Goal: Check status: Check status

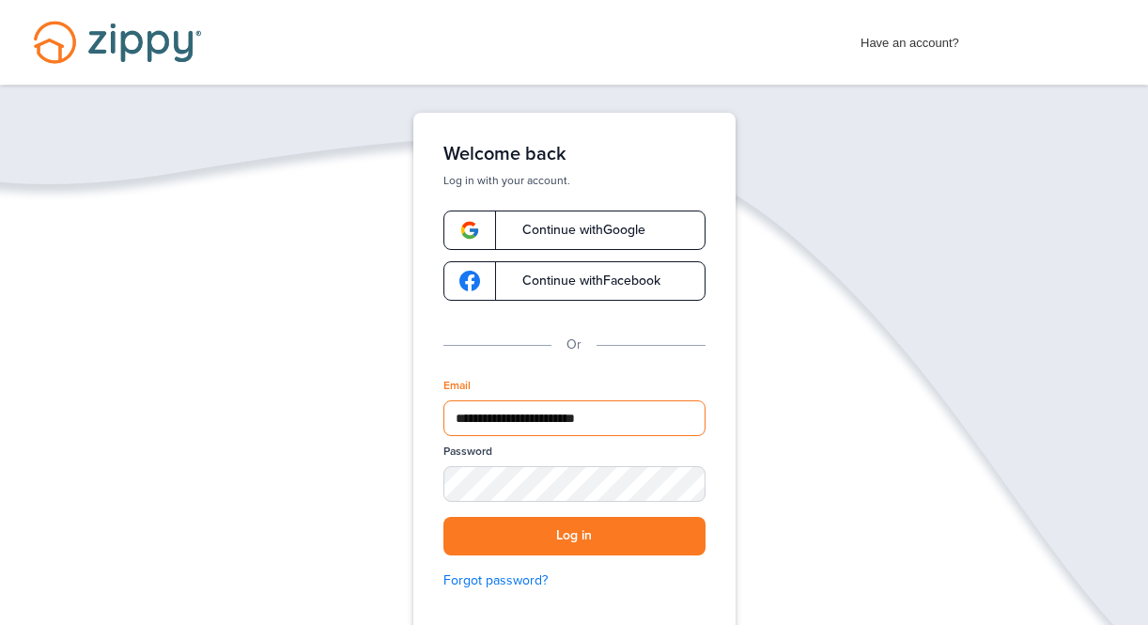
type input "**********"
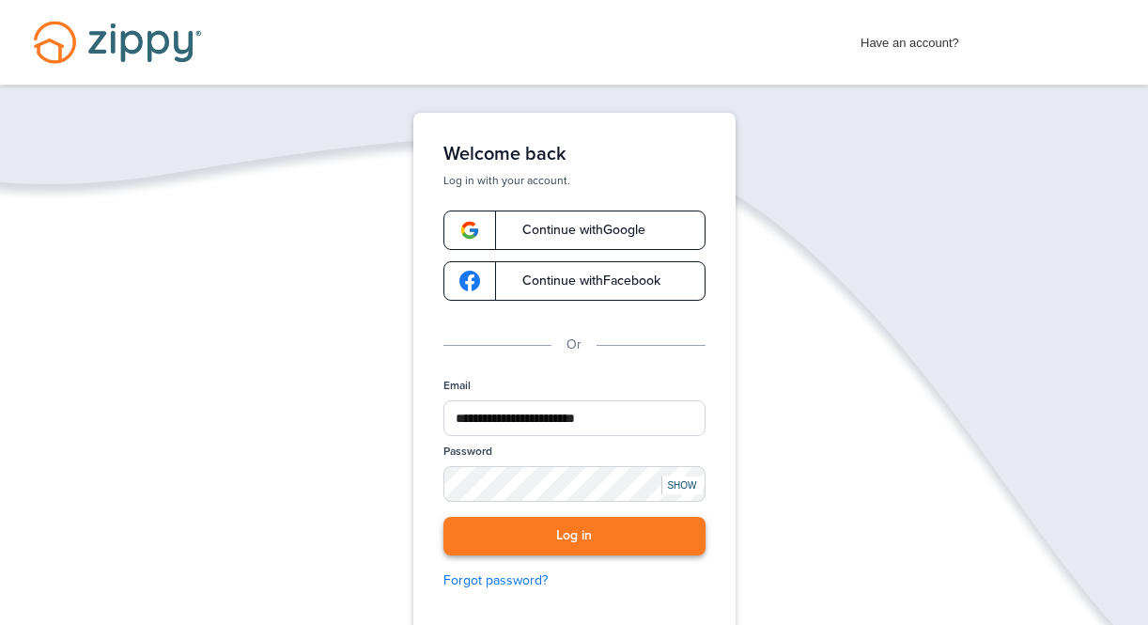
click at [602, 543] on button "Log in" at bounding box center [574, 536] width 262 height 39
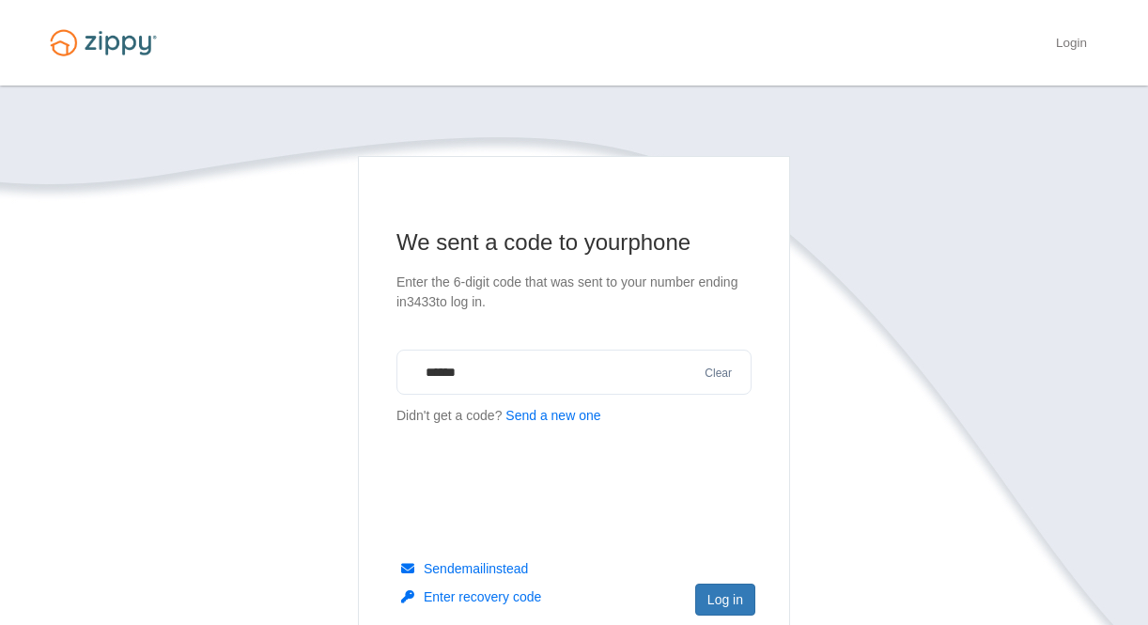
type input "******"
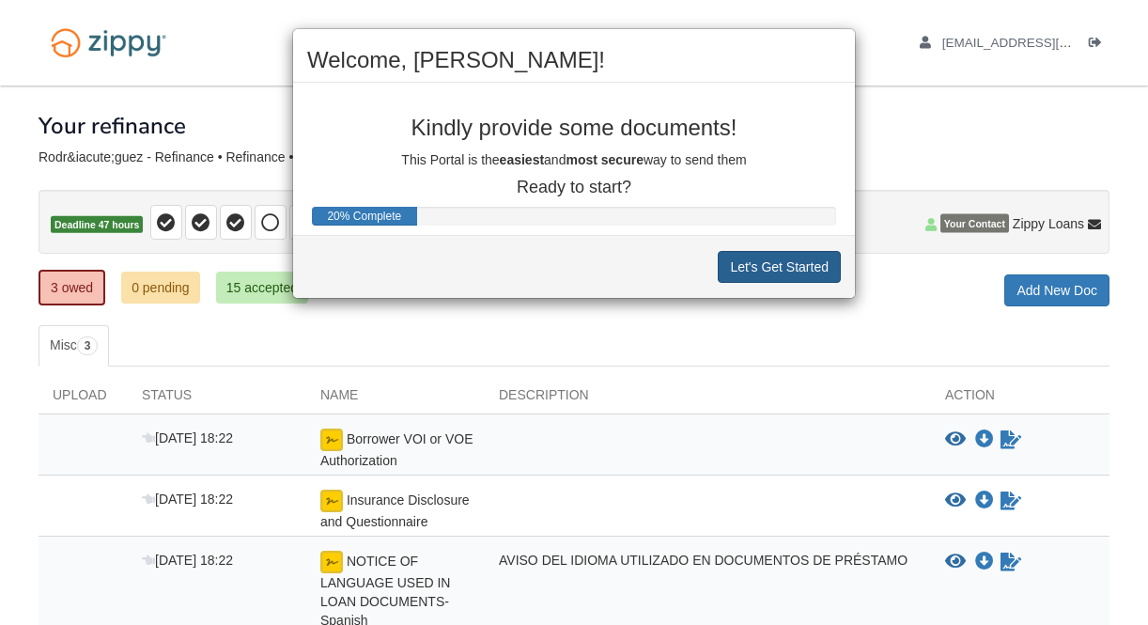
click at [785, 271] on button "Let's Get Started" at bounding box center [779, 267] width 123 height 32
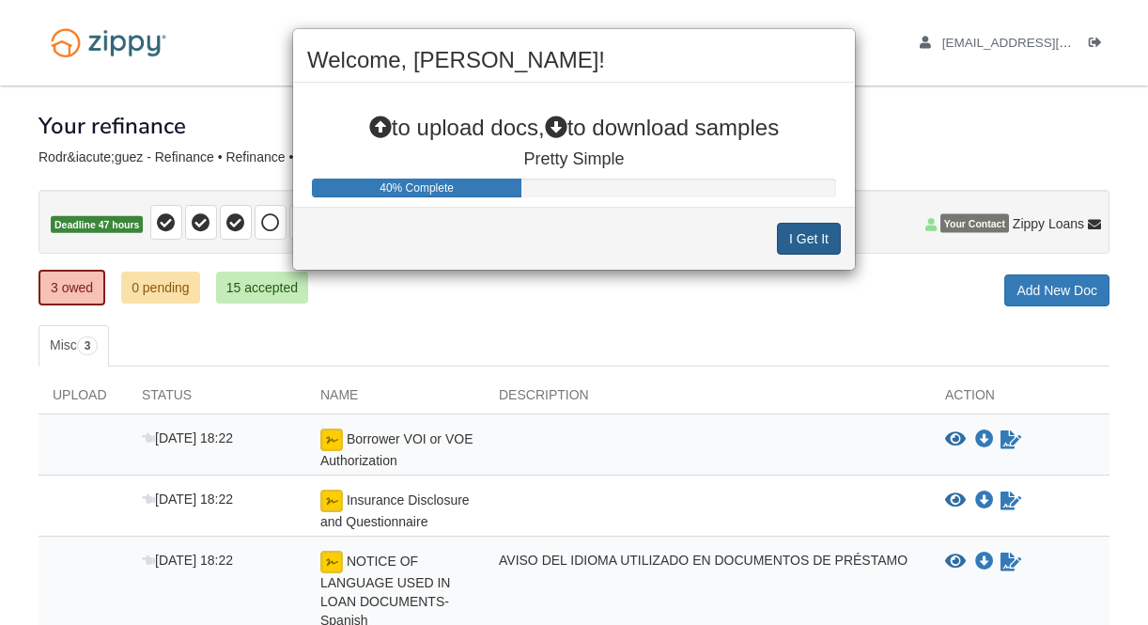
click at [821, 238] on button "I Get It" at bounding box center [809, 239] width 64 height 32
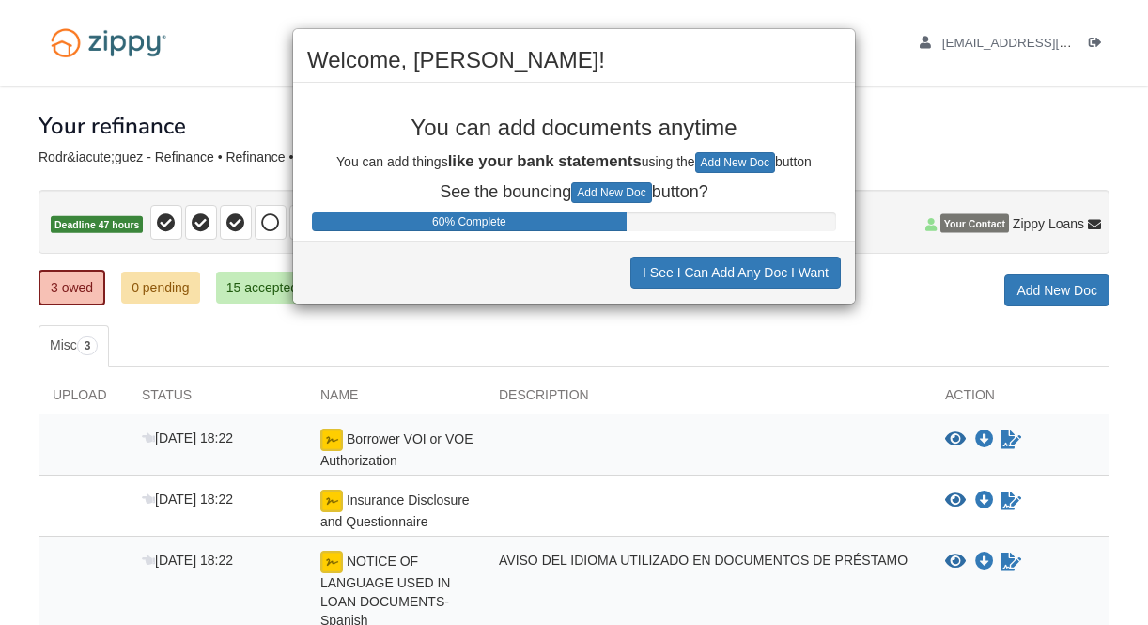
click at [844, 329] on div "Welcome, Vanessa! You can add documents anytime You can add things like your ba…" at bounding box center [574, 312] width 1148 height 625
click at [796, 280] on button "I See I Can Add Any Doc I Want" at bounding box center [735, 272] width 210 height 32
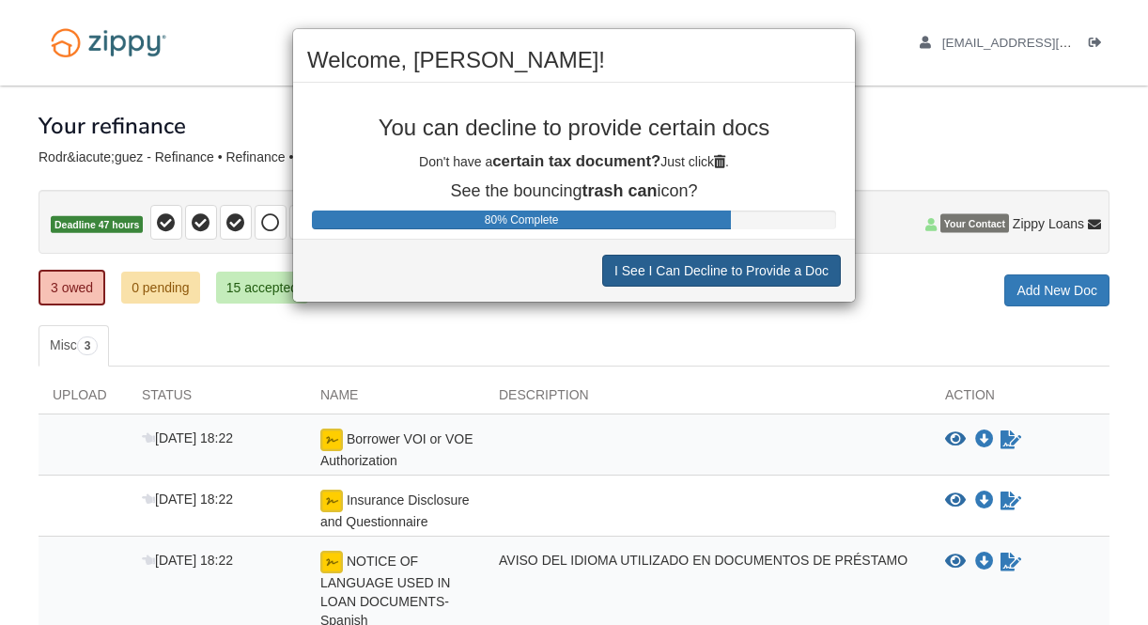
click at [796, 276] on button "I See I Can Decline to Provide a Doc" at bounding box center [721, 271] width 239 height 32
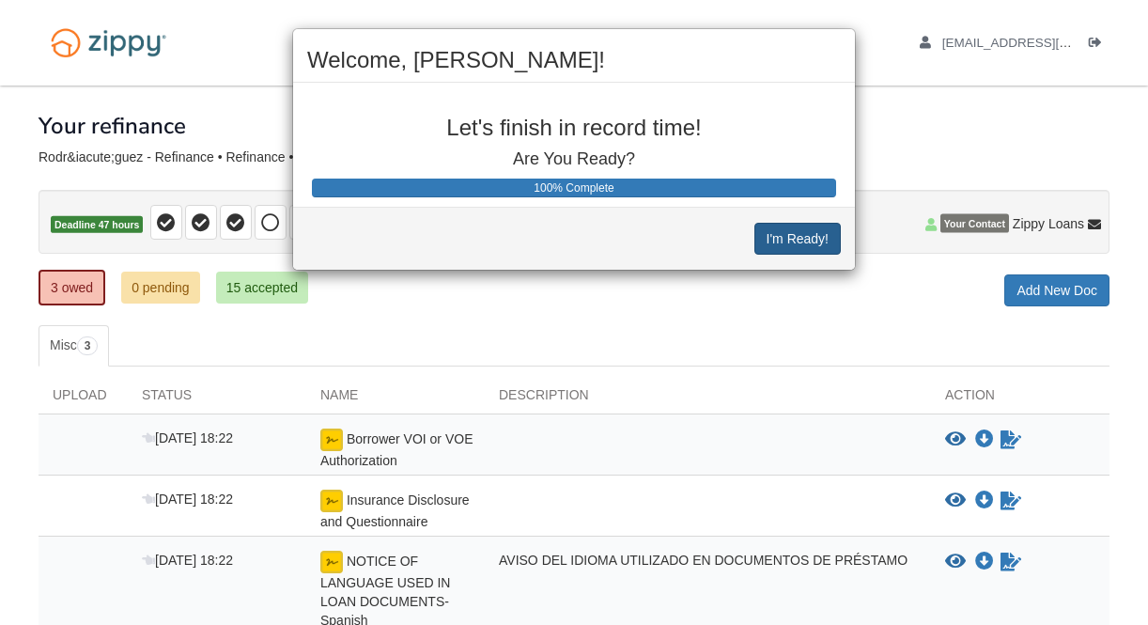
click at [809, 245] on button "I'm Ready!" at bounding box center [797, 239] width 86 height 32
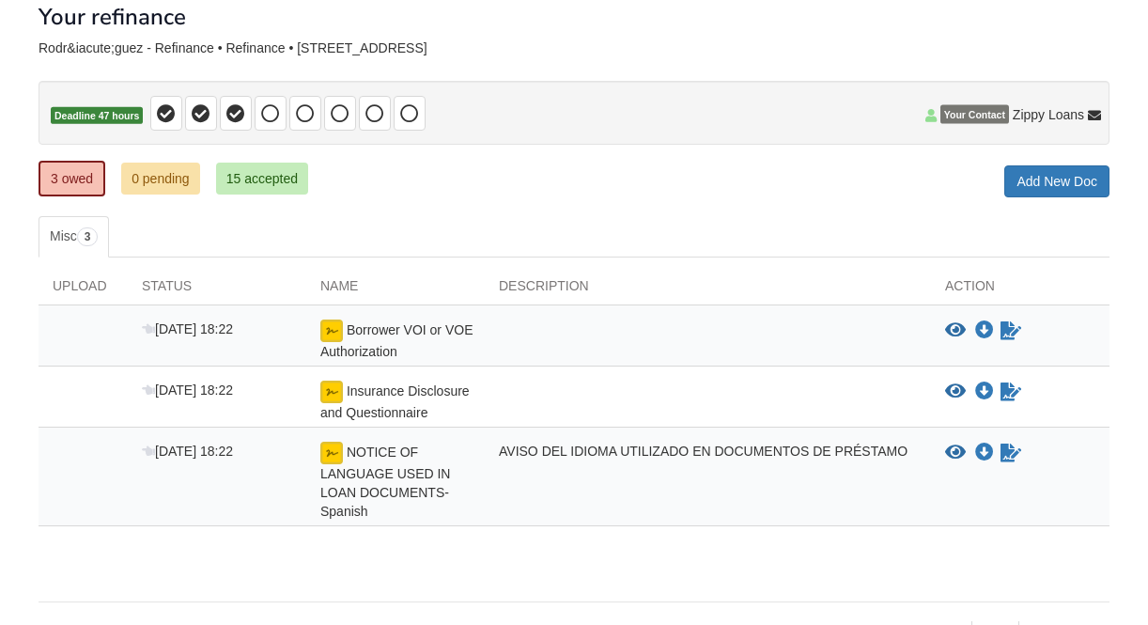
scroll to position [151, 0]
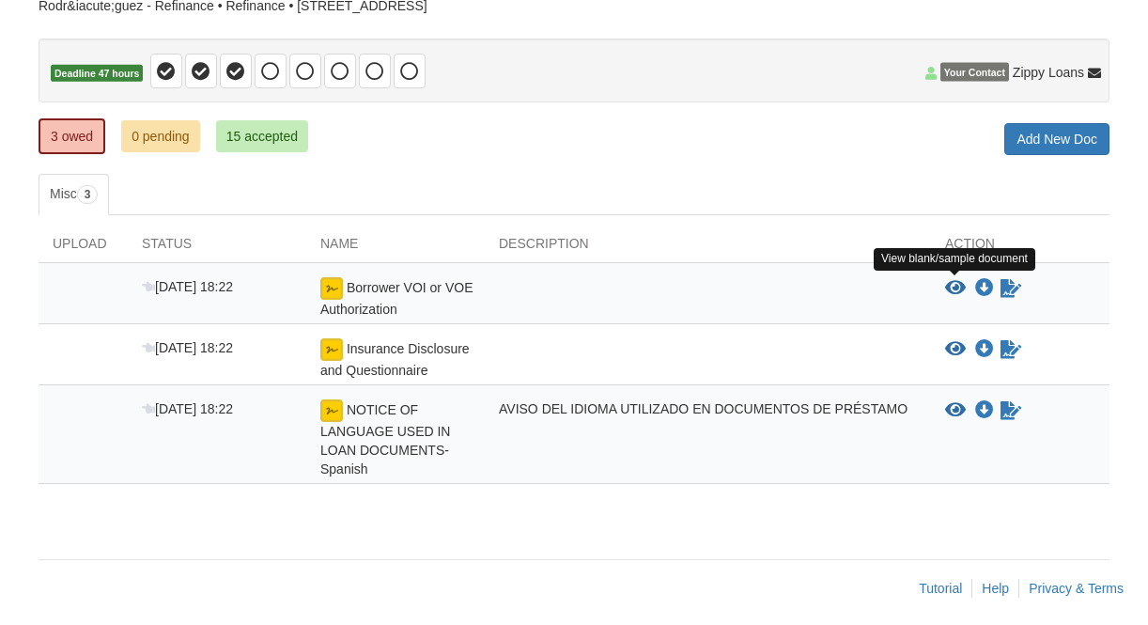
click at [953, 286] on icon "View Borrower VOI or VOE Authorization" at bounding box center [955, 288] width 21 height 19
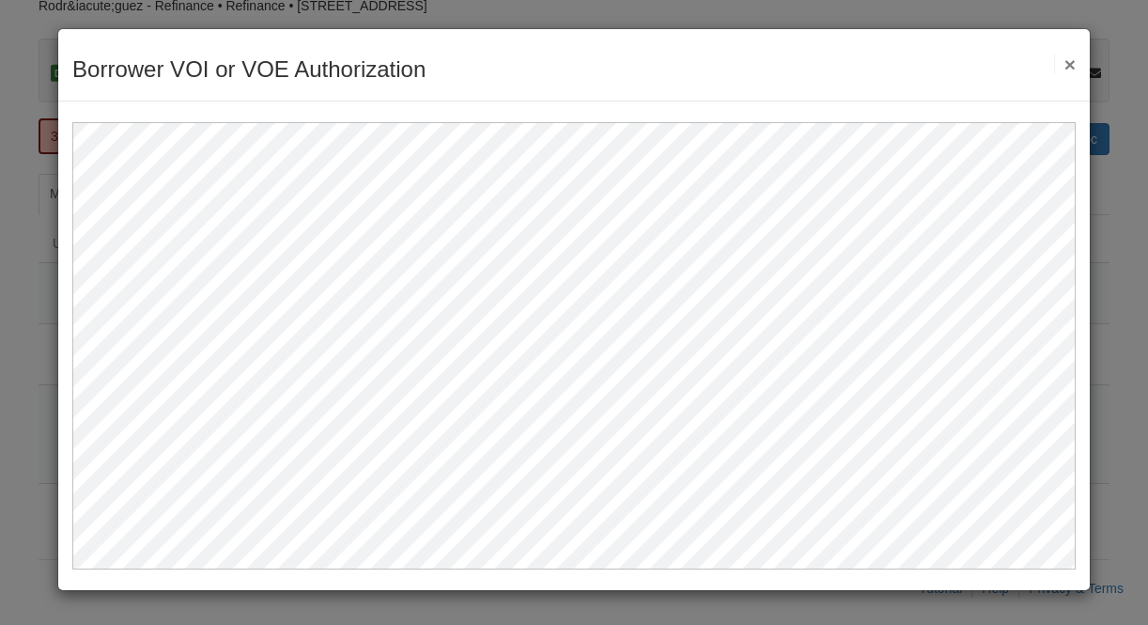
scroll to position [0, 0]
click at [1072, 62] on button "×" at bounding box center [1065, 64] width 22 height 20
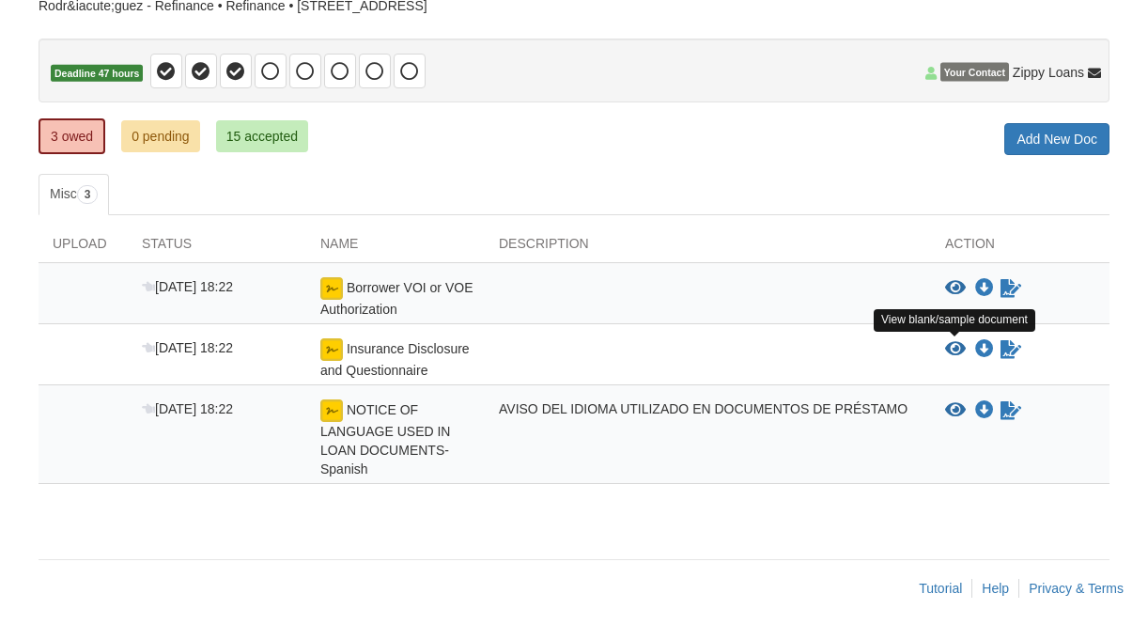
click at [952, 349] on icon "View Insurance Disclosure and Questionnaire" at bounding box center [955, 349] width 21 height 19
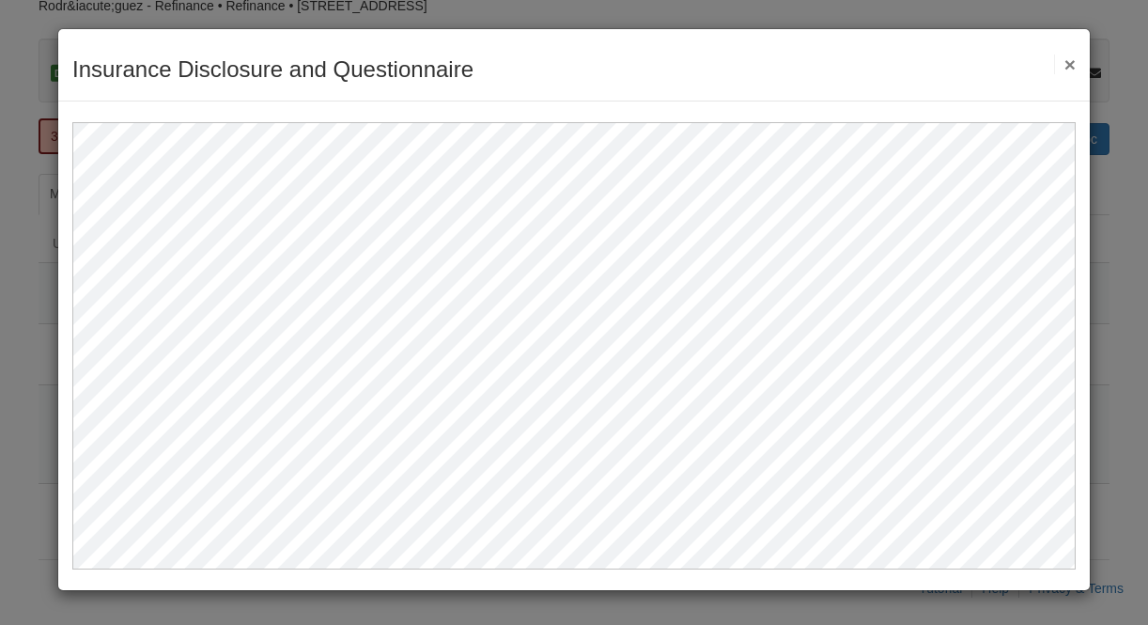
click at [1073, 65] on button "×" at bounding box center [1065, 64] width 22 height 20
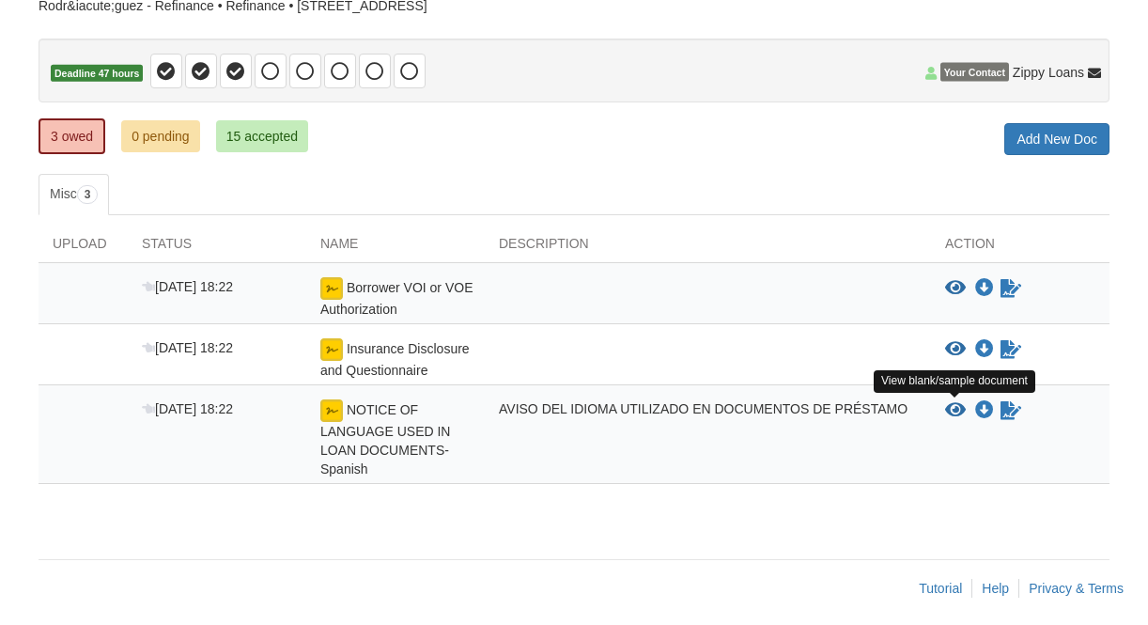
click at [951, 411] on icon "View NOTICE OF LANGUAGE USED IN LOAN DOCUMENTS-Spanish" at bounding box center [955, 410] width 21 height 19
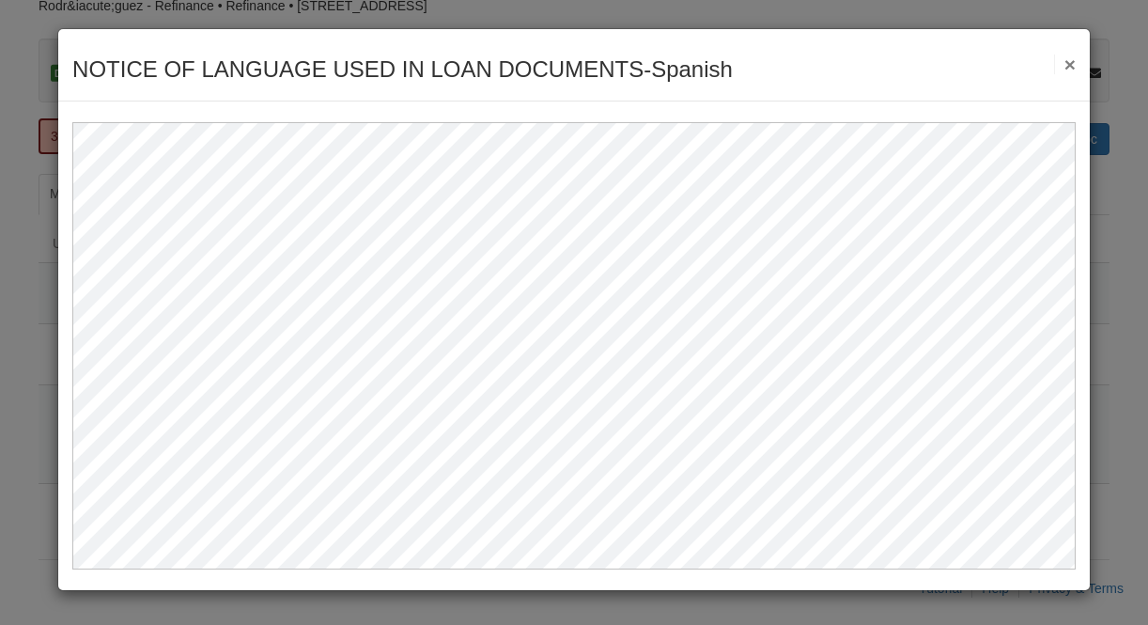
click at [1069, 69] on button "×" at bounding box center [1065, 64] width 22 height 20
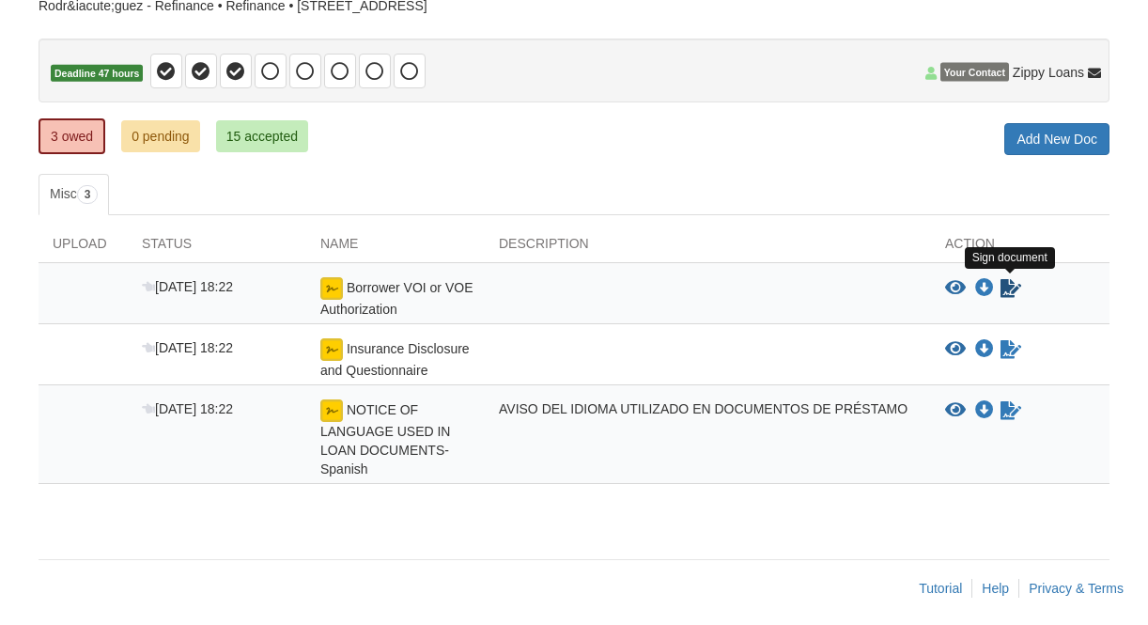
click at [1011, 287] on icon "Sign Form" at bounding box center [1010, 288] width 21 height 19
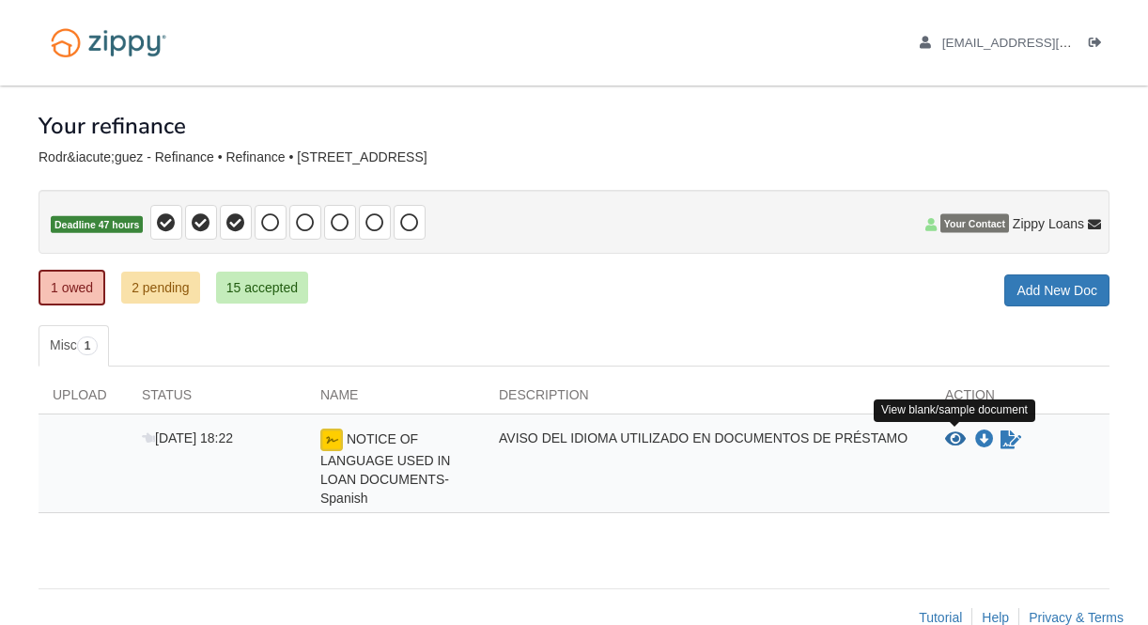
click at [955, 438] on icon "View NOTICE OF LANGUAGE USED IN LOAN DOCUMENTS-Spanish" at bounding box center [955, 439] width 21 height 19
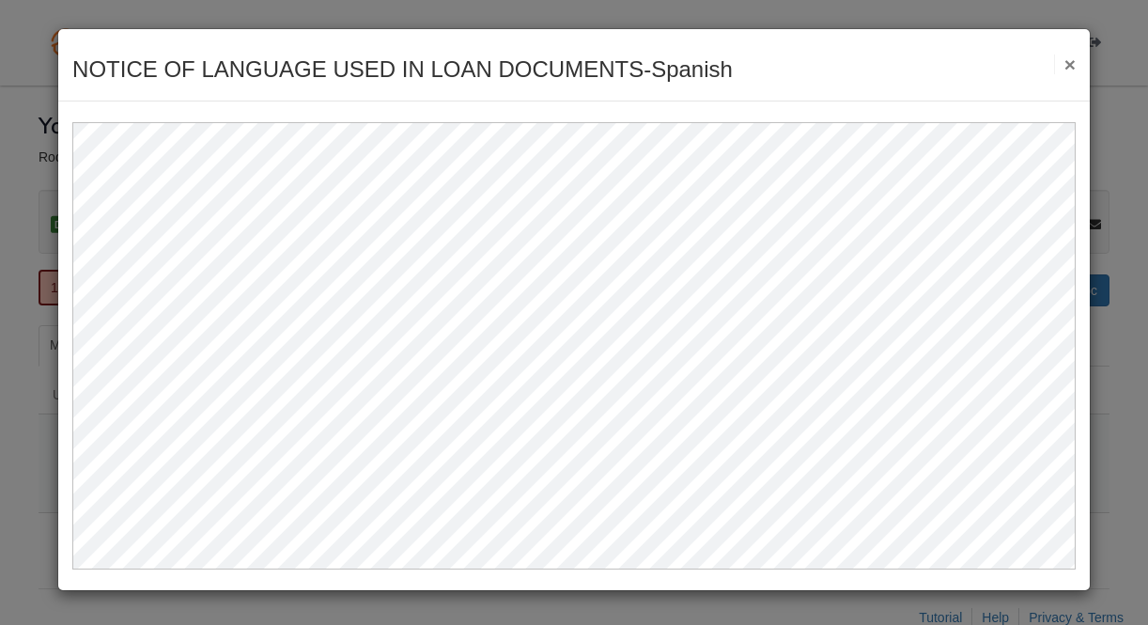
click at [1070, 66] on button "×" at bounding box center [1065, 64] width 22 height 20
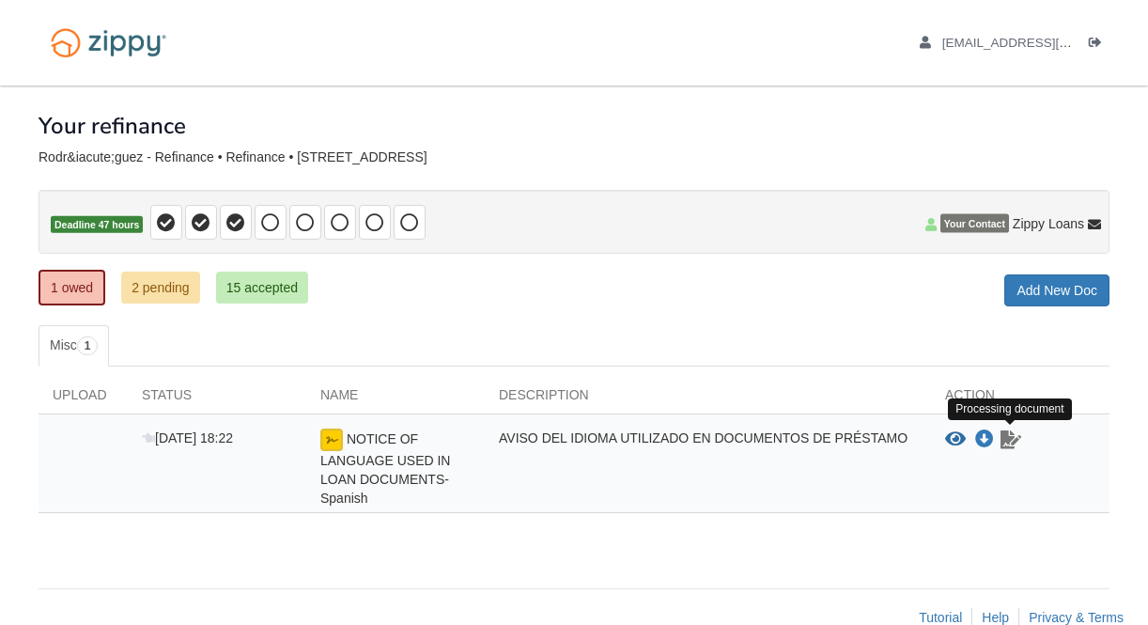
click at [1010, 435] on icon "Waiting for your co-borrower to e-sign" at bounding box center [1010, 439] width 21 height 19
click at [167, 289] on link "2 pending" at bounding box center [160, 287] width 79 height 32
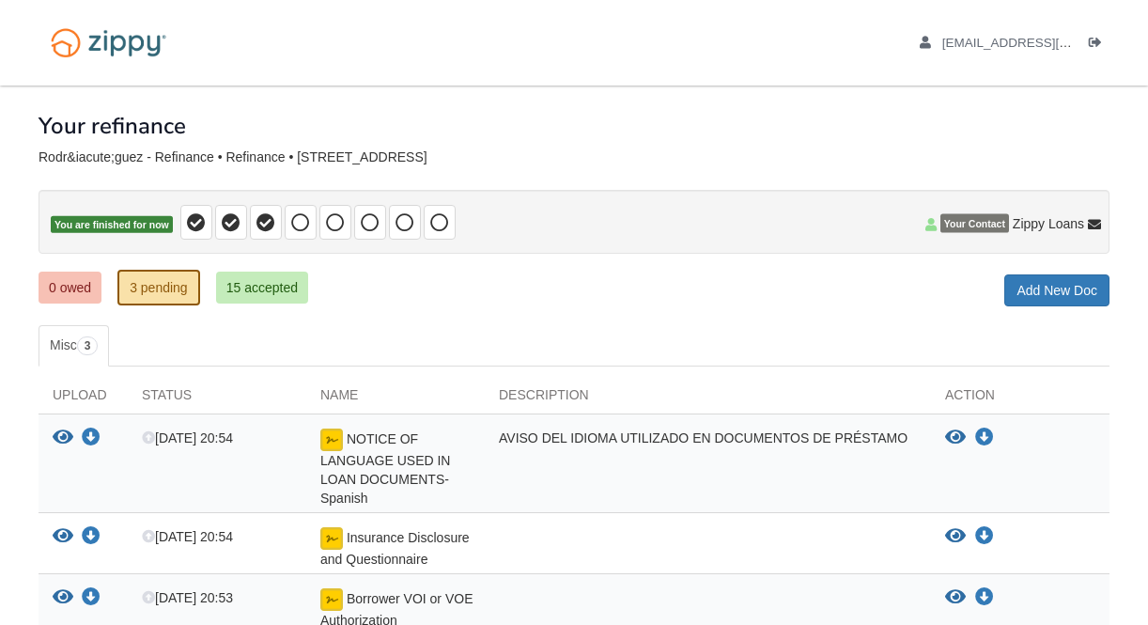
click at [287, 287] on link "15 accepted" at bounding box center [262, 287] width 92 height 32
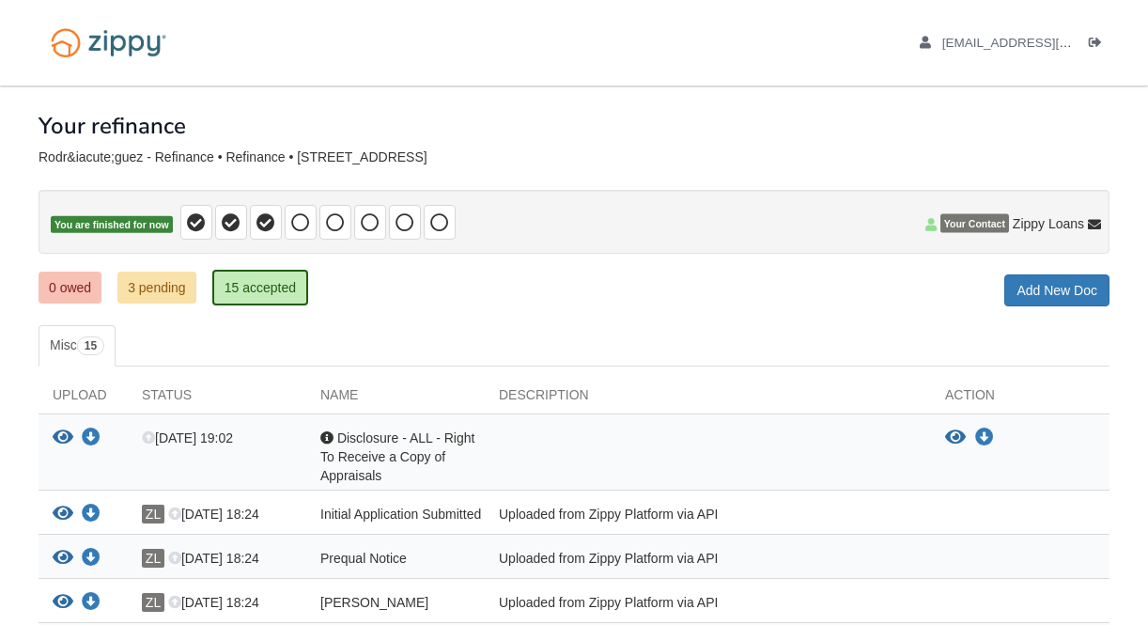
click at [690, 344] on ul "Misc 15" at bounding box center [574, 345] width 1071 height 41
click at [171, 289] on link "3 pending" at bounding box center [156, 287] width 79 height 32
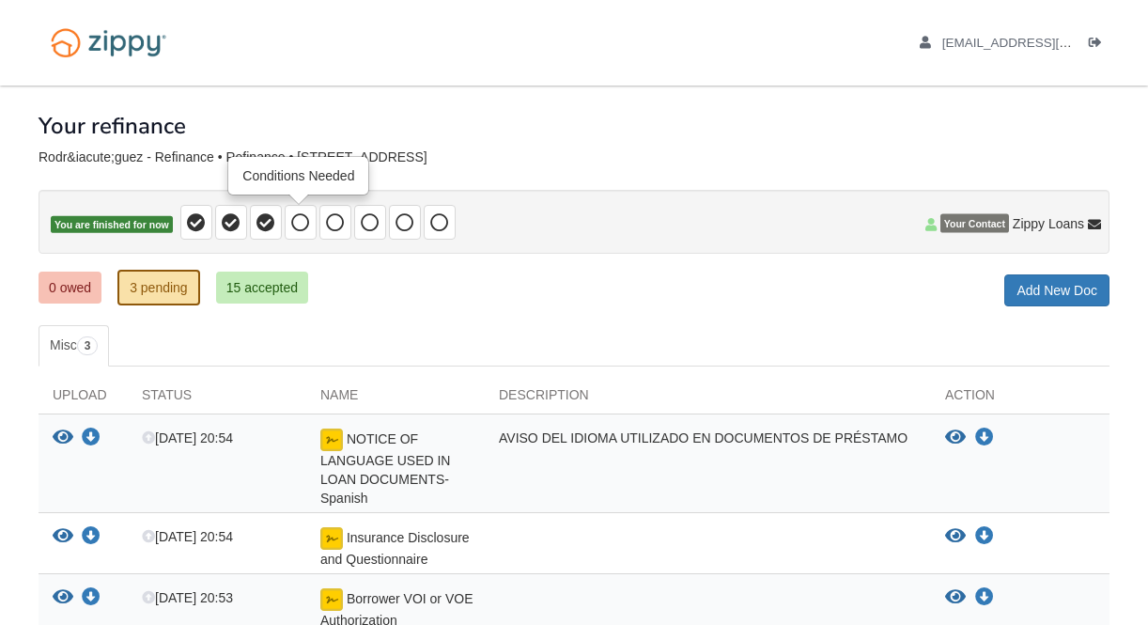
click at [302, 224] on icon at bounding box center [300, 222] width 19 height 19
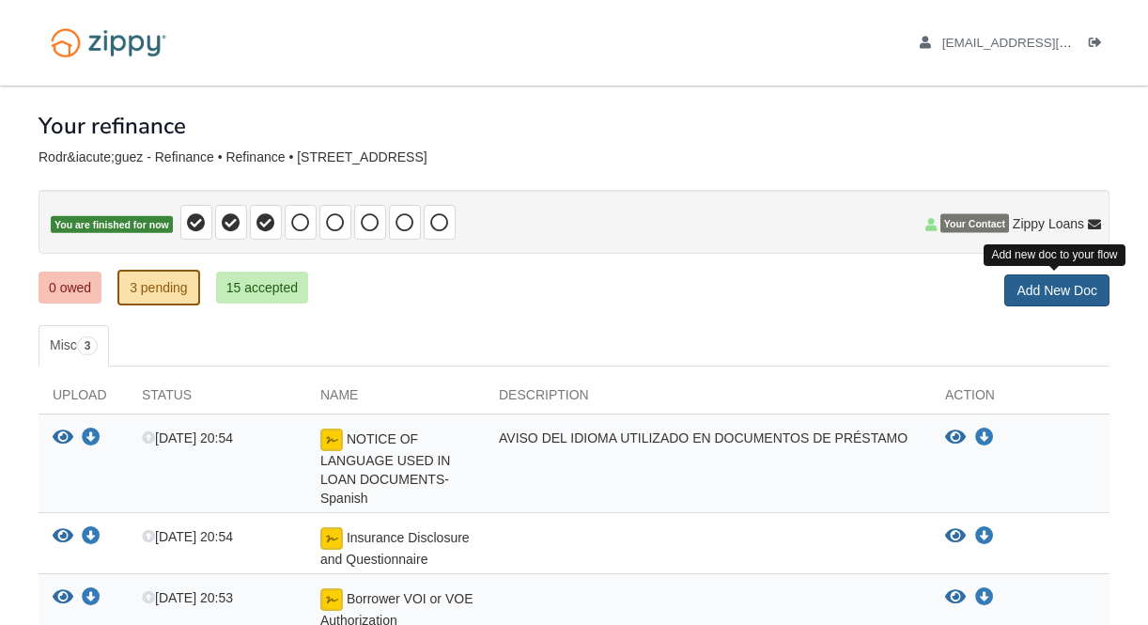
click at [1093, 292] on link "Add New Doc" at bounding box center [1056, 290] width 105 height 32
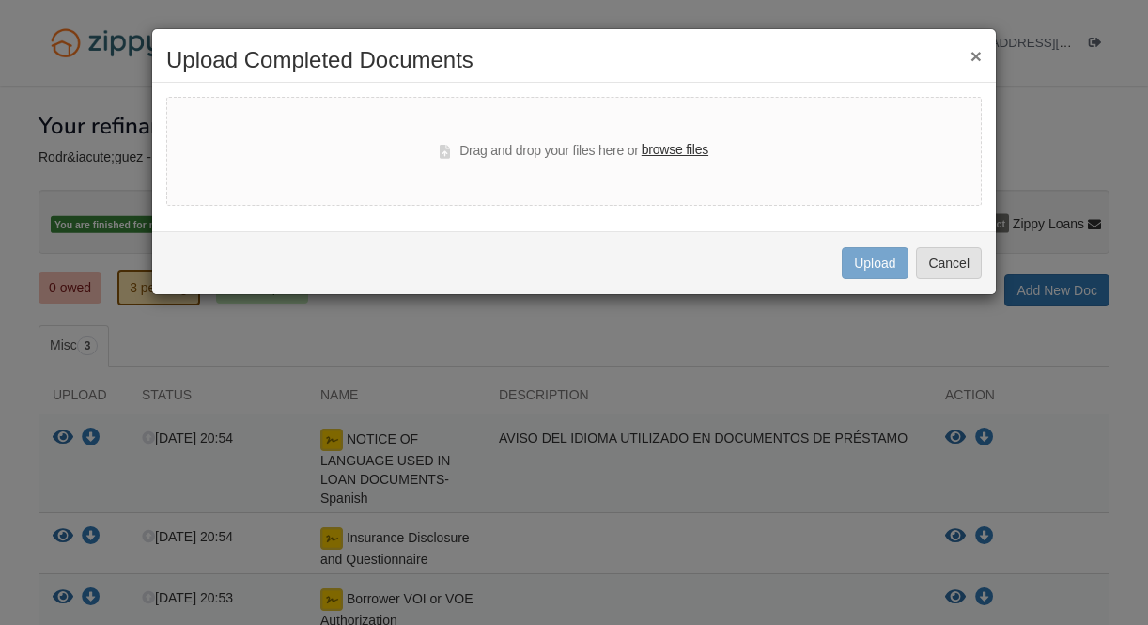
click at [974, 56] on button "×" at bounding box center [975, 56] width 11 height 20
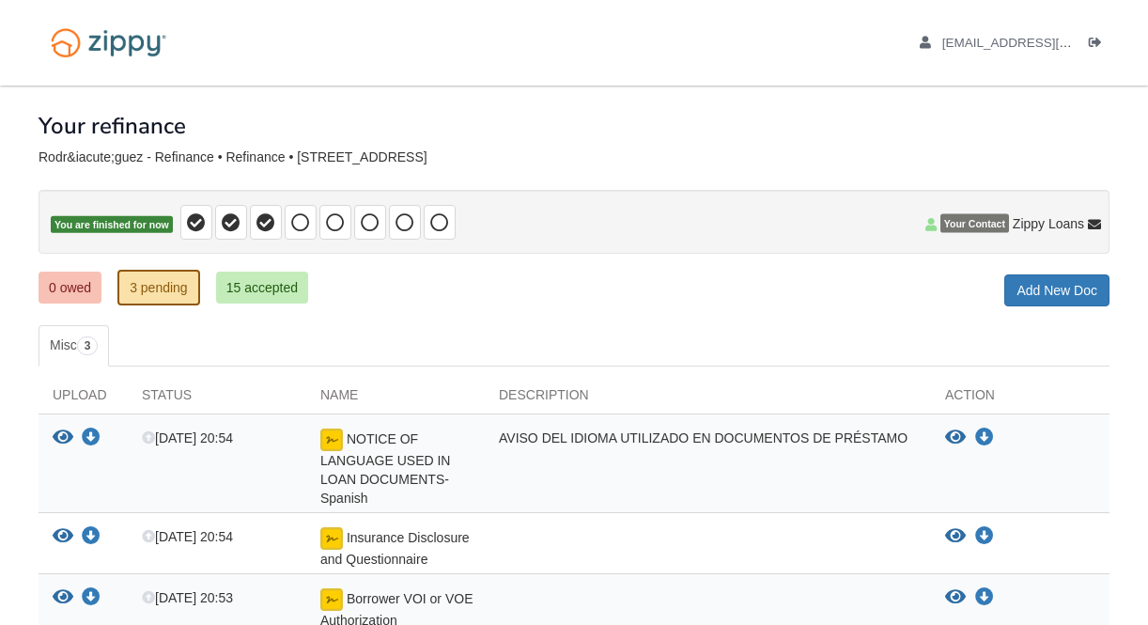
click at [570, 309] on div "× × × Pending Add Document Notice document will be included in the email sent t…" at bounding box center [574, 388] width 1071 height 606
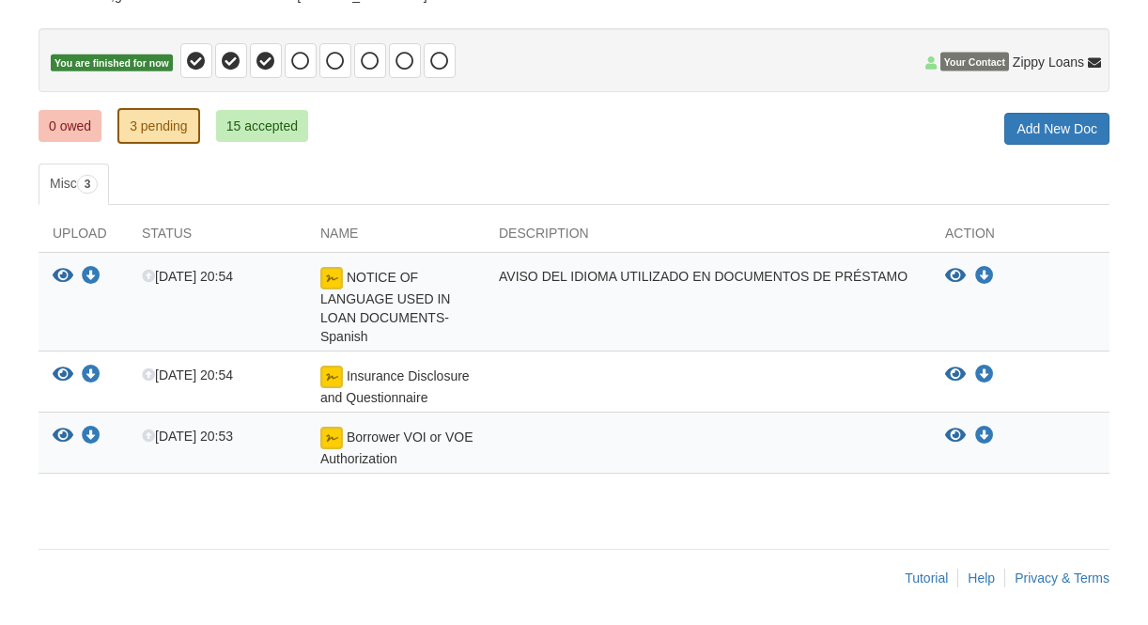
scroll to position [161, 0]
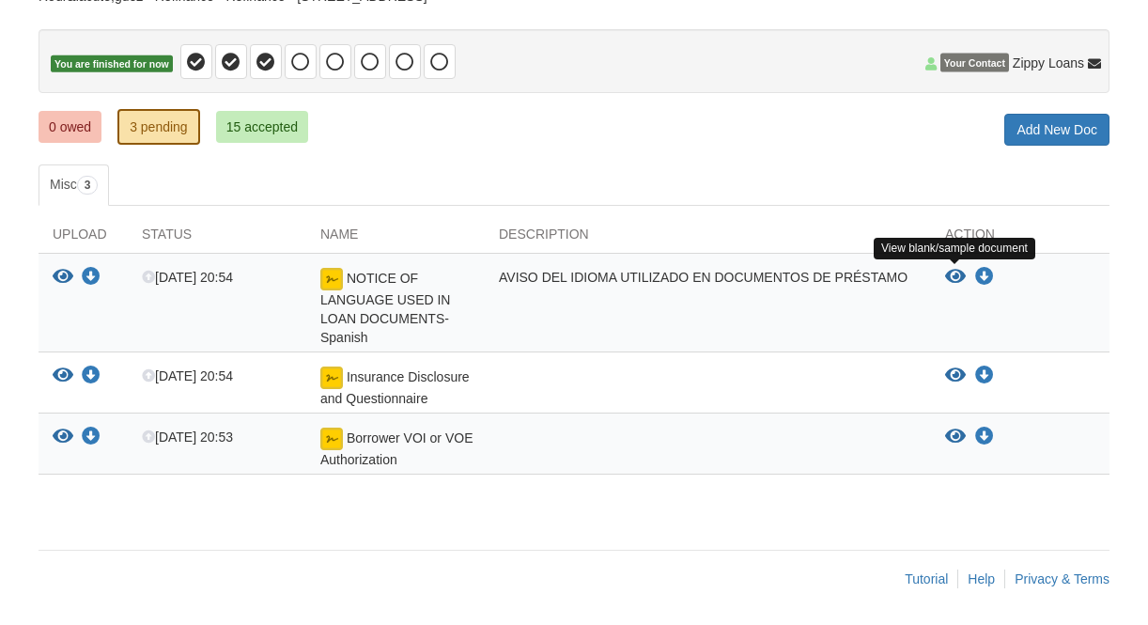
click at [955, 278] on icon "View NOTICE OF LANGUAGE USED IN LOAN DOCUMENTS-Spanish" at bounding box center [955, 277] width 21 height 19
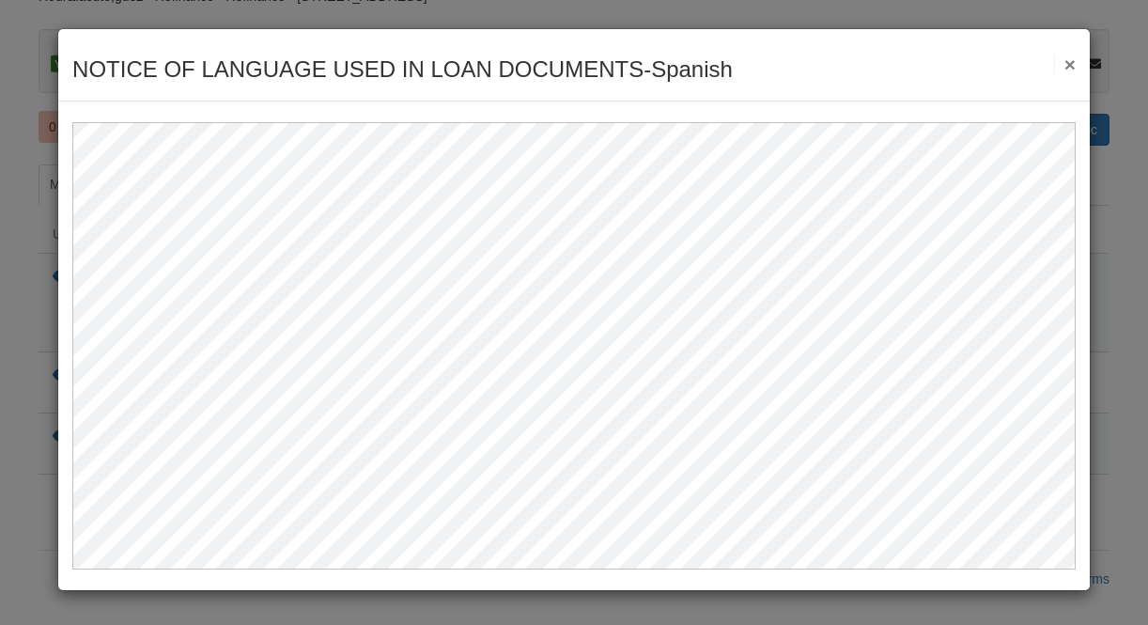
scroll to position [0, 0]
click at [1064, 66] on button "×" at bounding box center [1065, 64] width 22 height 20
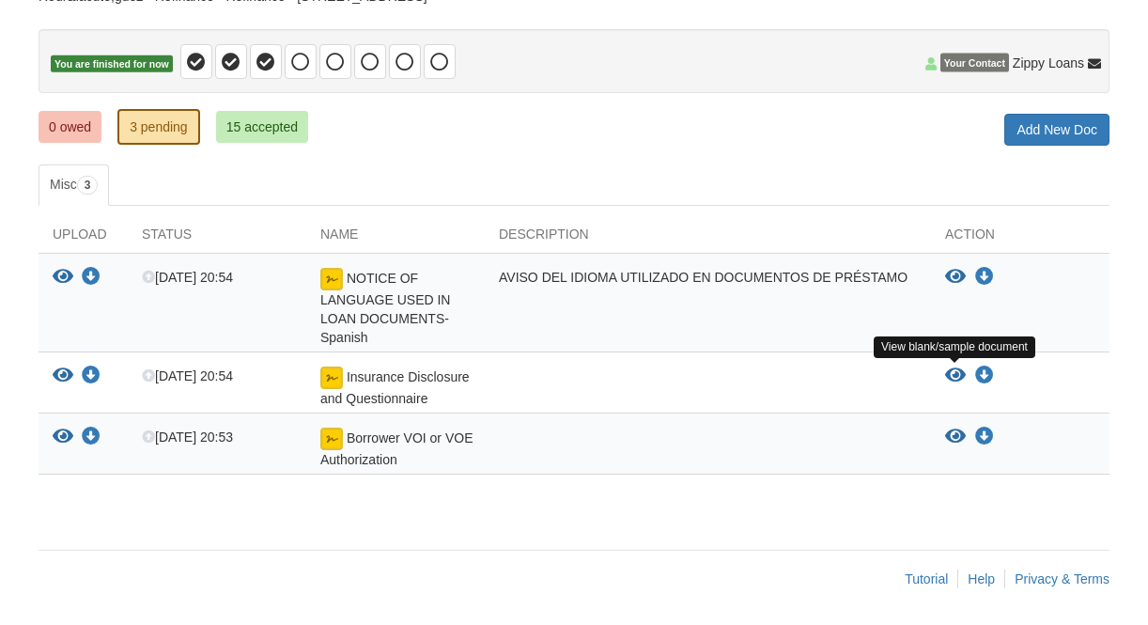
click at [952, 373] on icon "View Insurance Disclosure and Questionnaire" at bounding box center [955, 375] width 21 height 19
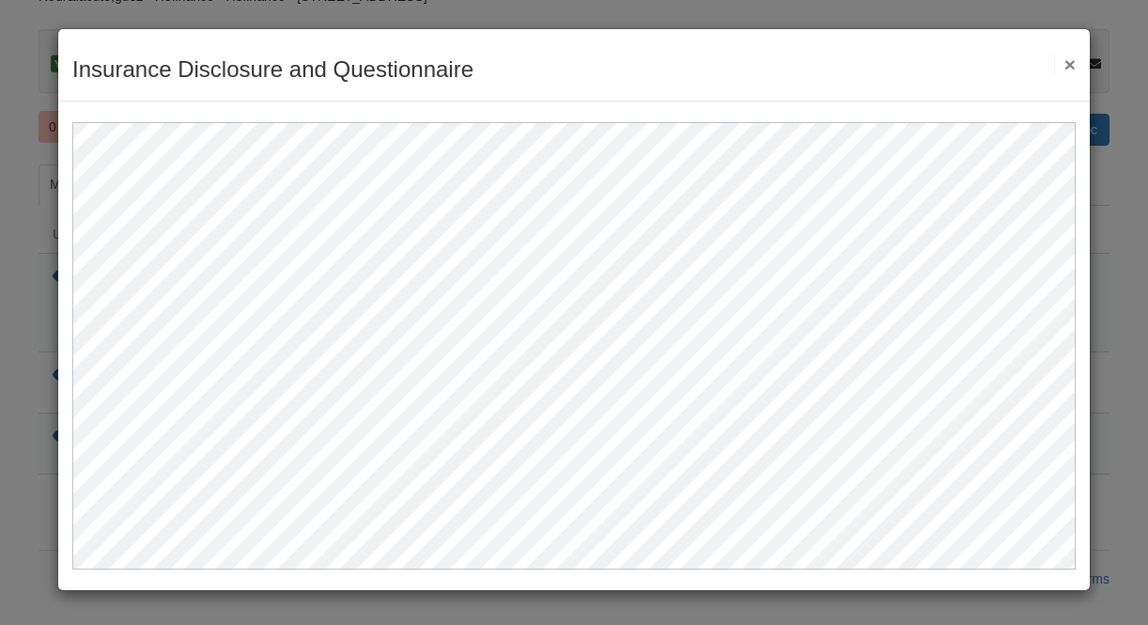
click at [1074, 62] on button "×" at bounding box center [1065, 64] width 22 height 20
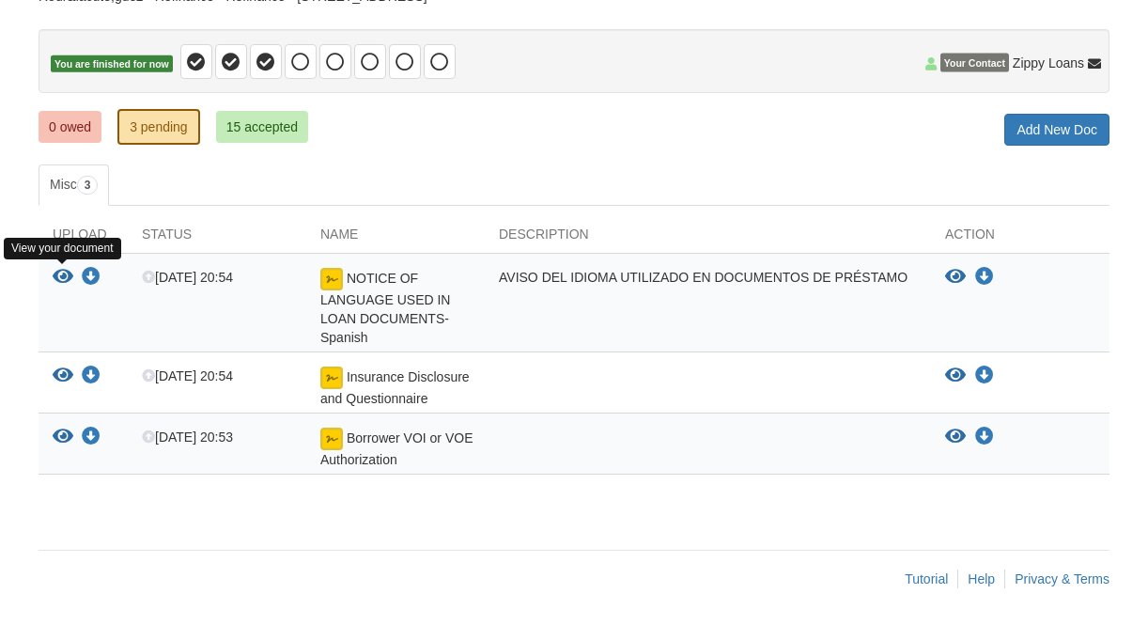
click at [62, 277] on icon "View NOTICE OF LANGUAGE USED IN LOAN DOCUMENTS-Spanish" at bounding box center [63, 277] width 21 height 19
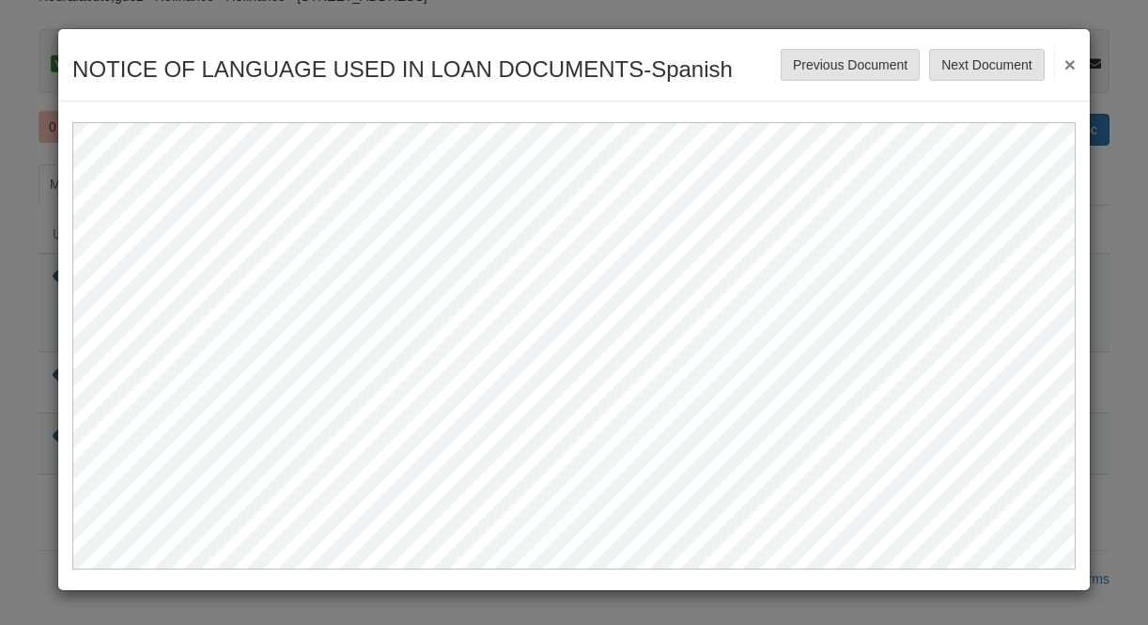
click at [1067, 65] on button "×" at bounding box center [1065, 64] width 22 height 34
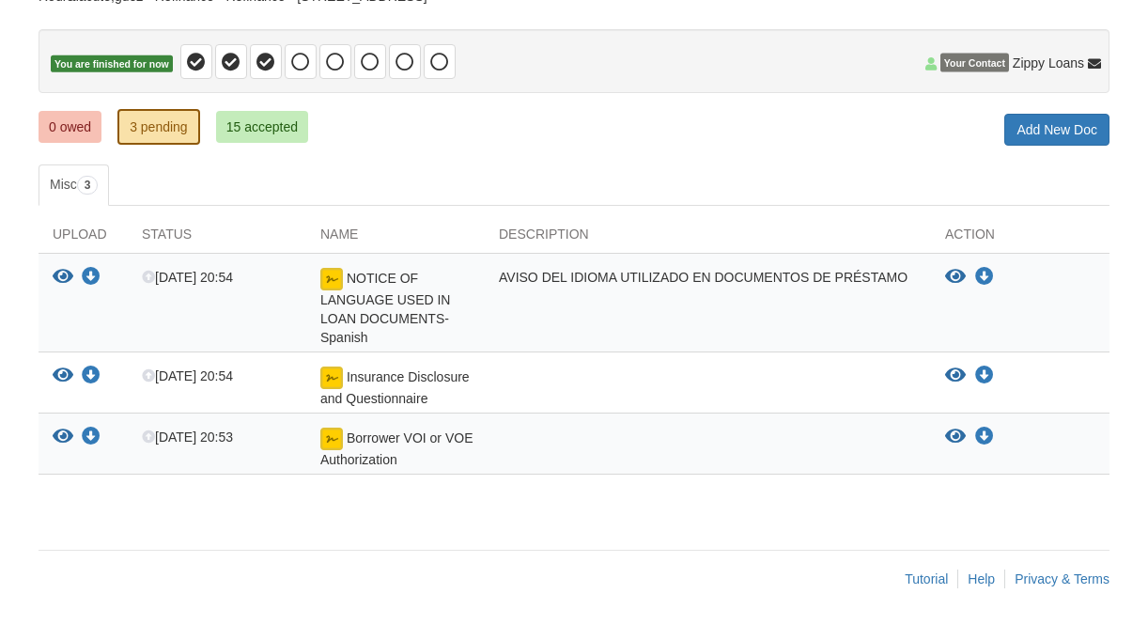
click at [558, 147] on div "× × × Pending Add Document Notice document will be included in the email sent t…" at bounding box center [574, 228] width 1071 height 606
click at [73, 131] on link "0 owed" at bounding box center [70, 127] width 63 height 32
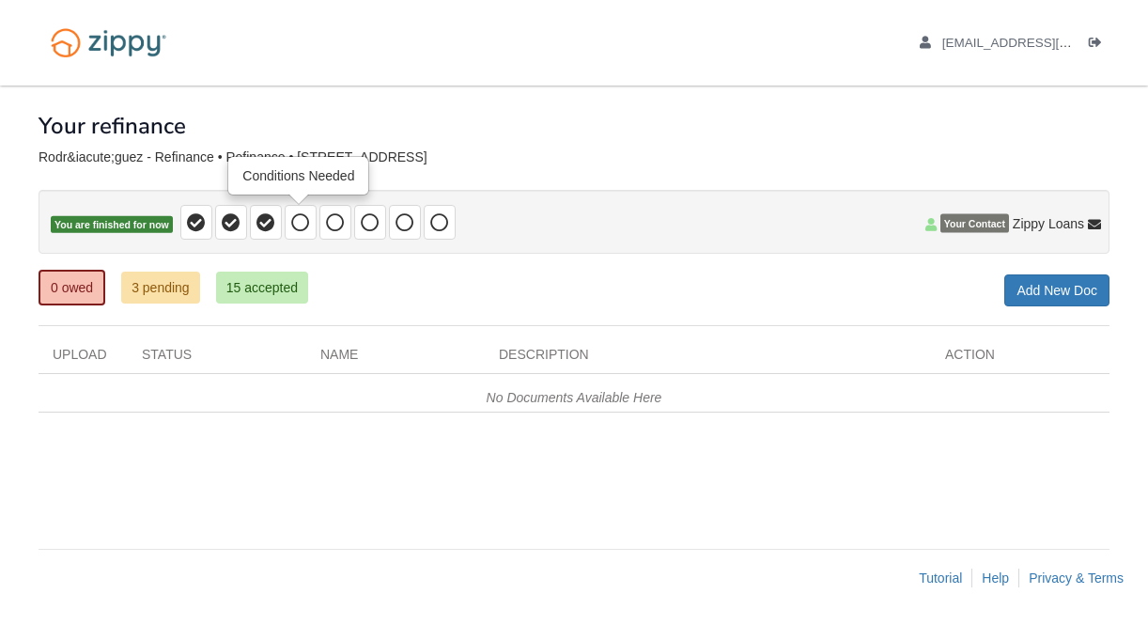
click at [304, 224] on icon at bounding box center [300, 222] width 19 height 19
drag, startPoint x: 342, startPoint y: 229, endPoint x: 483, endPoint y: 225, distance: 140.9
click at [348, 229] on span at bounding box center [335, 222] width 32 height 35
click at [878, 313] on div "× × × Pending Add Document Notice document will be included in the email sent t…" at bounding box center [574, 307] width 1071 height 444
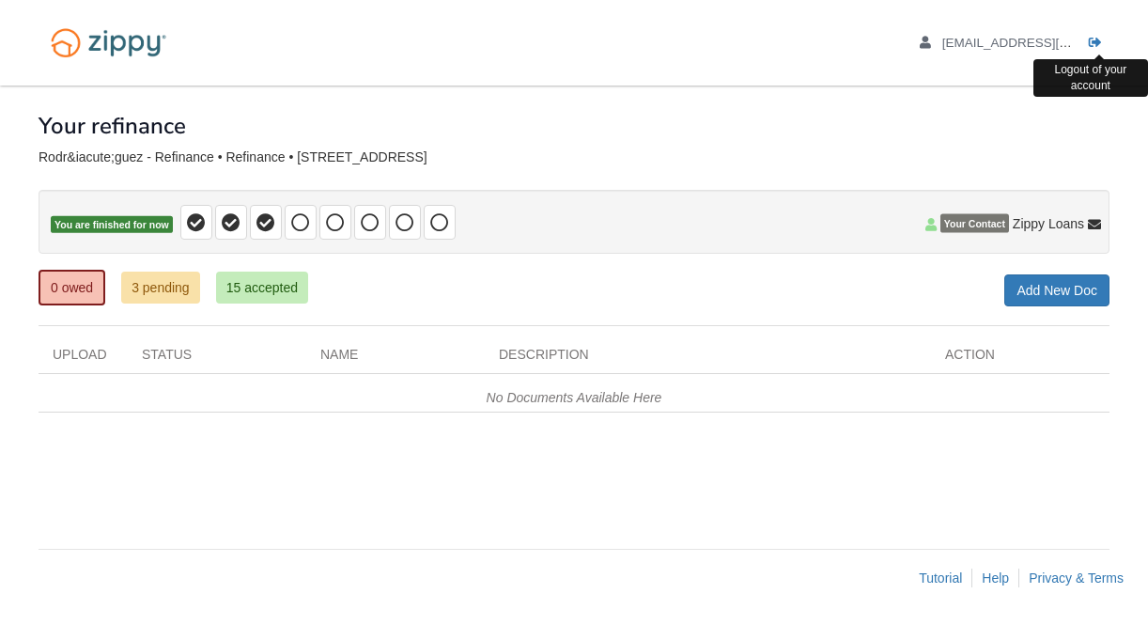
click at [1093, 45] on icon "Log out" at bounding box center [1095, 43] width 13 height 13
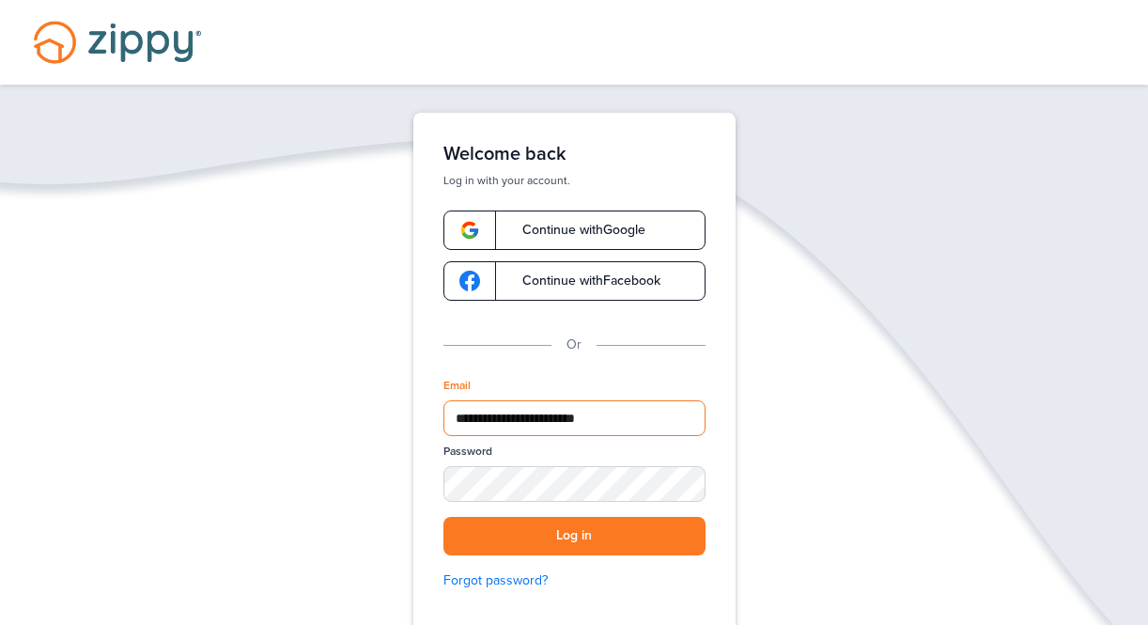
type input "**********"
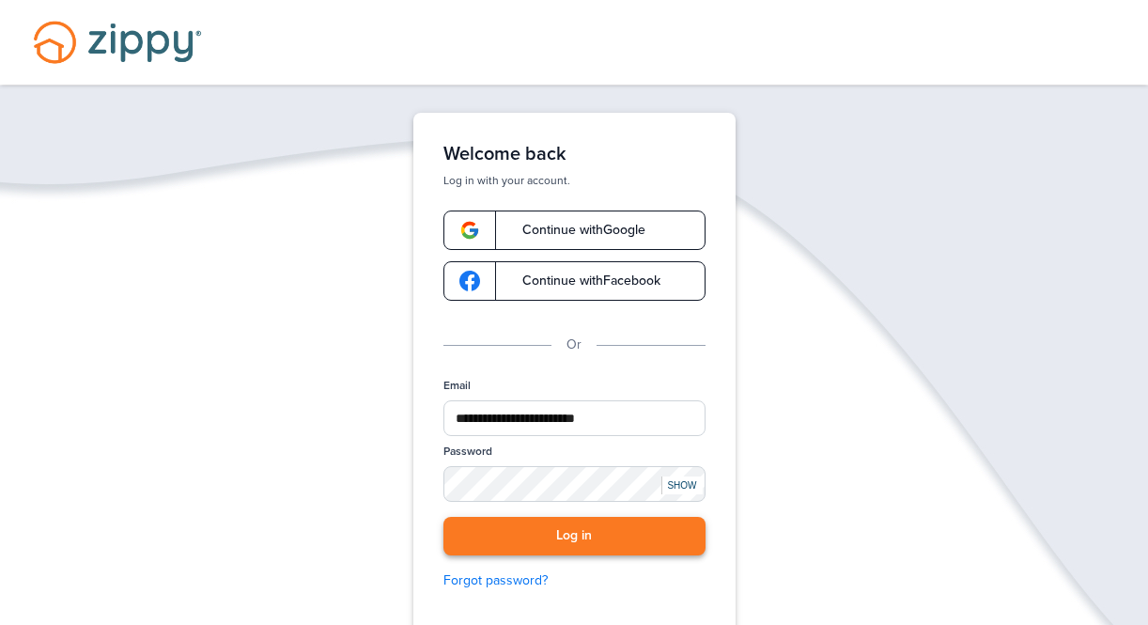
click at [550, 546] on button "Log in" at bounding box center [574, 536] width 262 height 39
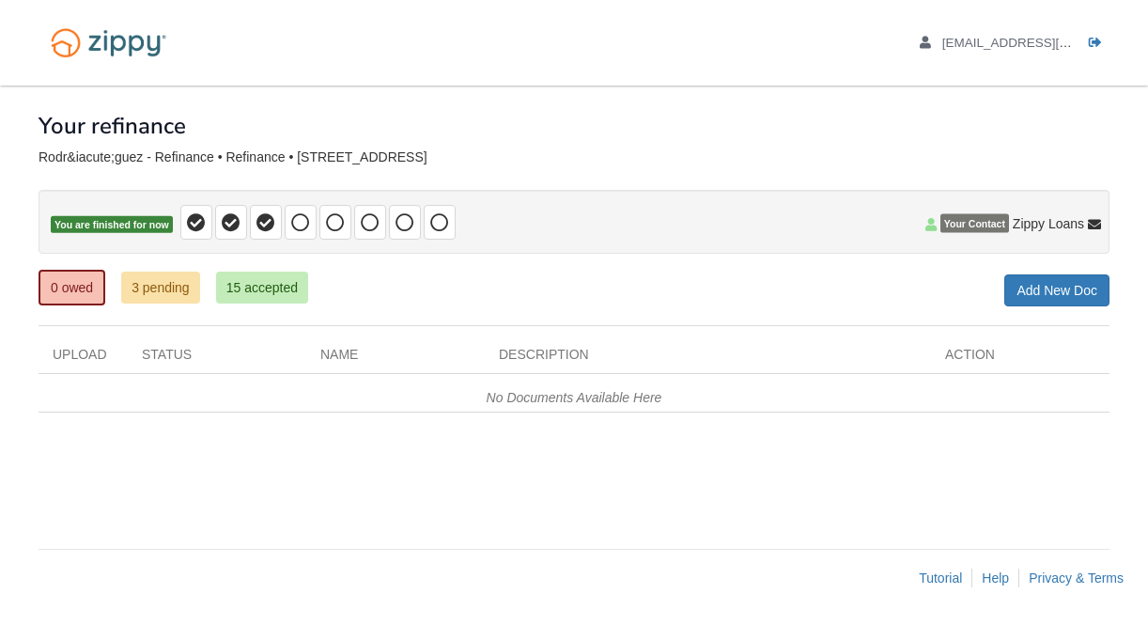
click at [1090, 45] on icon "Log out" at bounding box center [1095, 43] width 13 height 13
